Goal: Navigation & Orientation: Find specific page/section

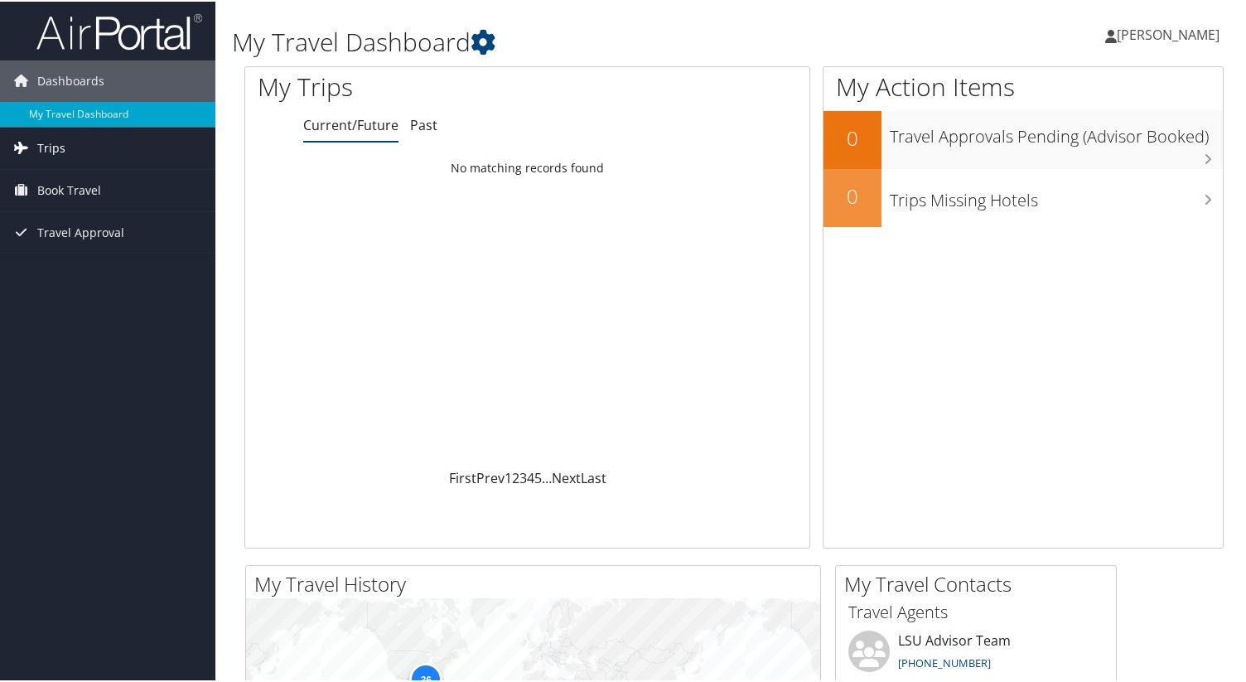
click at [48, 149] on span "Trips" at bounding box center [51, 146] width 28 height 41
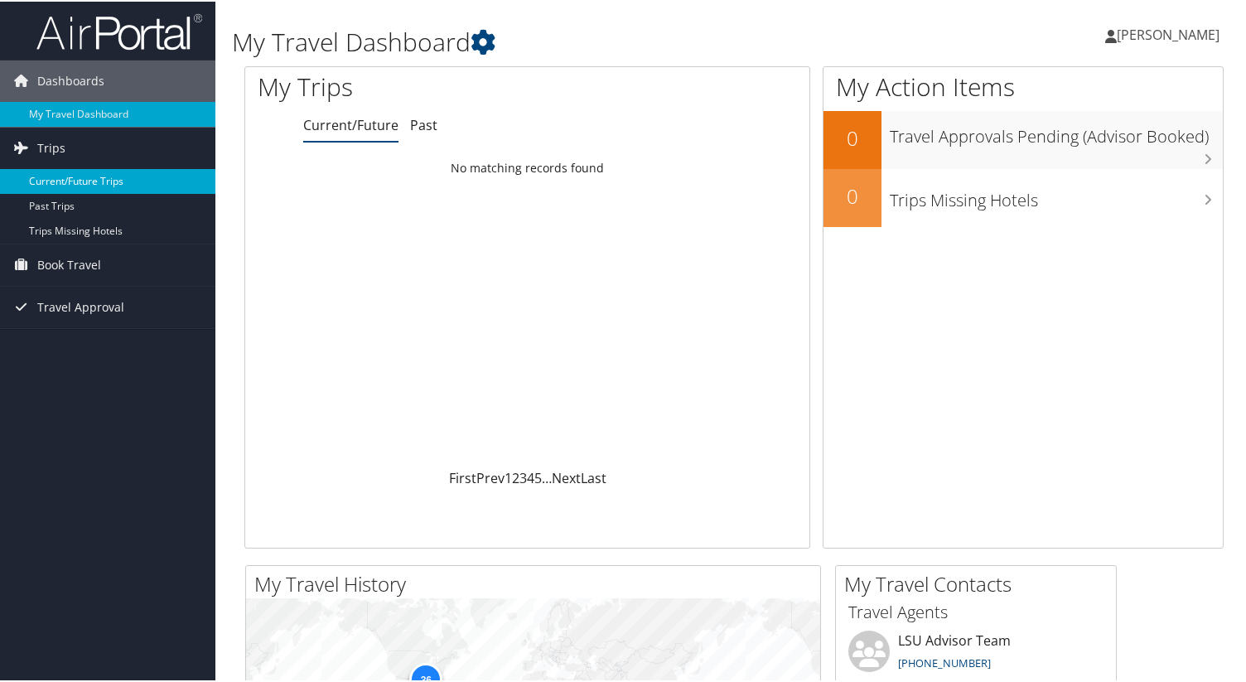
click at [105, 186] on link "Current/Future Trips" at bounding box center [107, 179] width 215 height 25
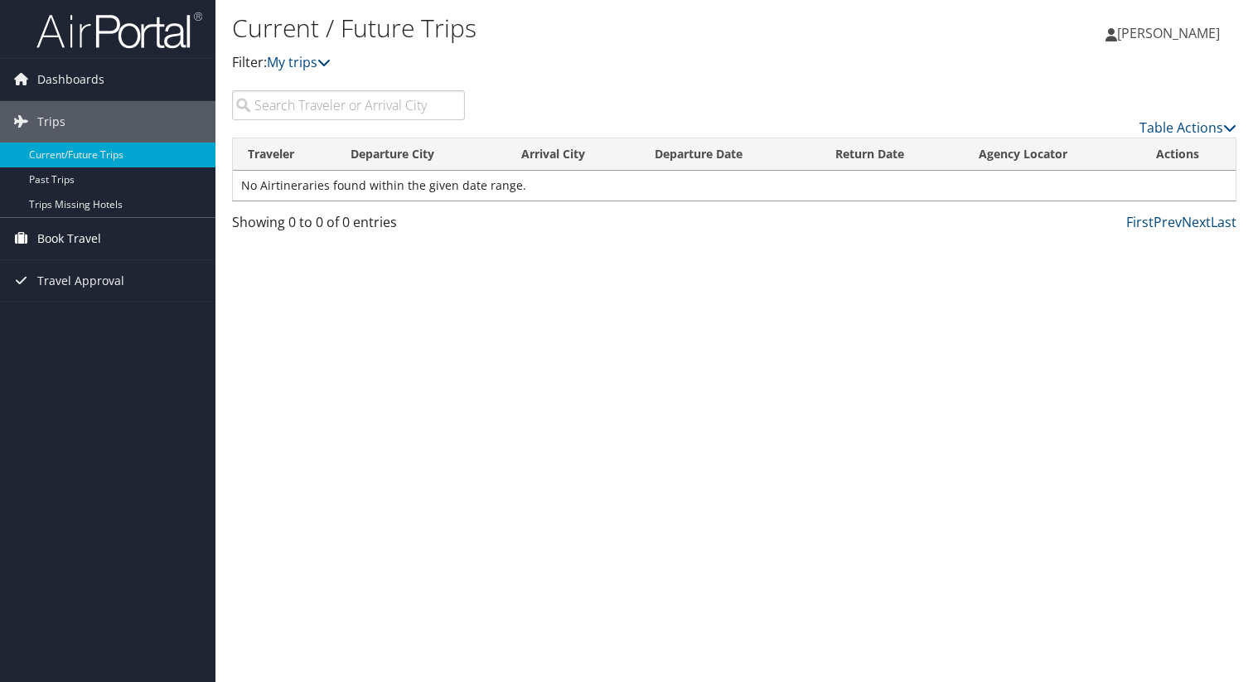
click at [75, 241] on span "Book Travel" at bounding box center [69, 238] width 64 height 41
click at [70, 302] on link "Book/Manage Online Trips" at bounding box center [107, 296] width 215 height 25
